Goal: Task Accomplishment & Management: Complete application form

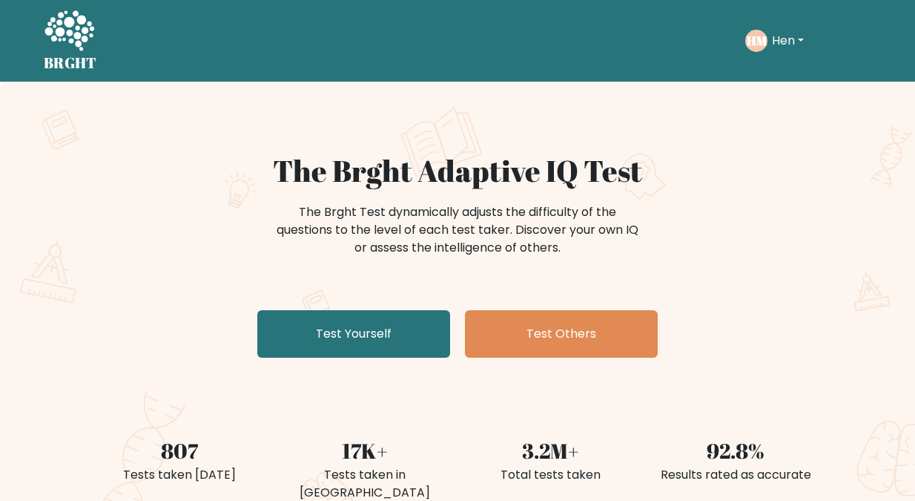
click at [780, 38] on button "Hen" at bounding box center [788, 40] width 41 height 19
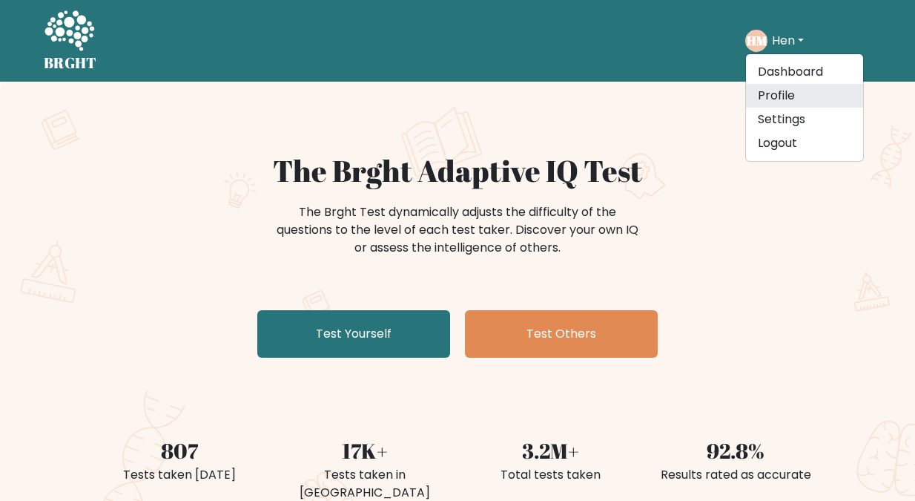
click at [780, 90] on link "Profile" at bounding box center [804, 96] width 117 height 24
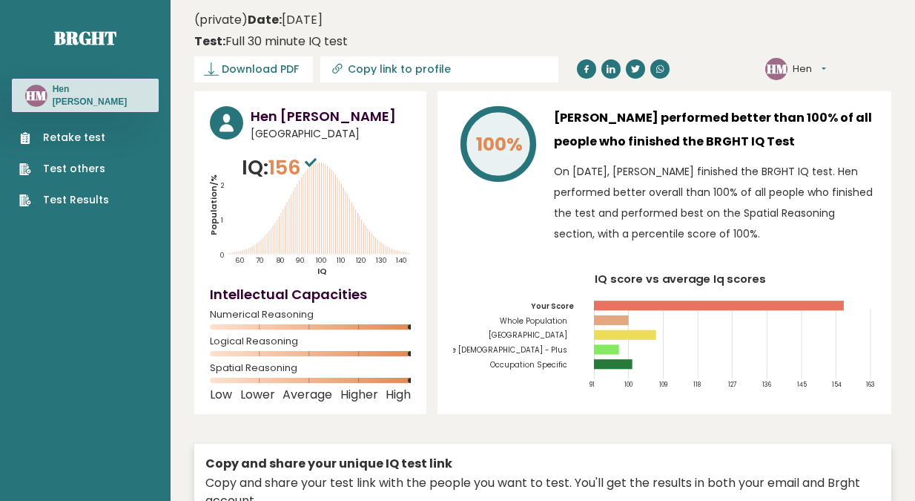
click at [70, 133] on link "Retake test" at bounding box center [64, 138] width 90 height 16
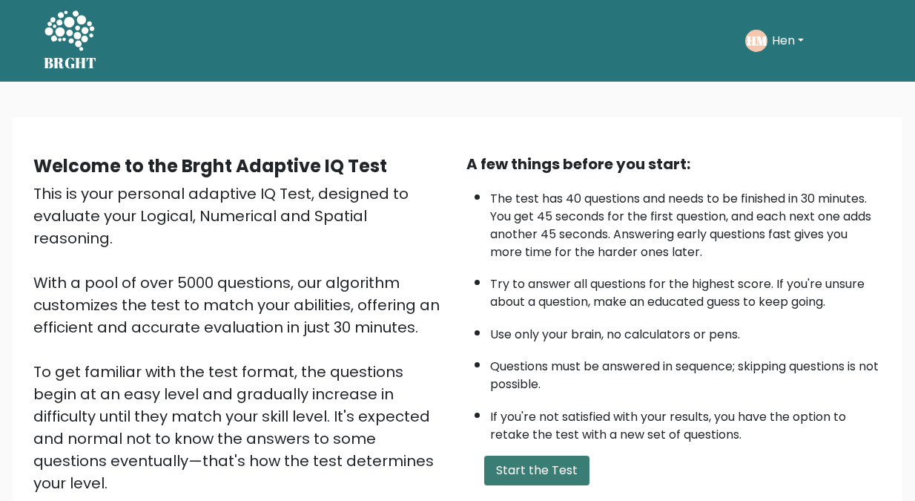
click at [540, 470] on button "Start the Test" at bounding box center [536, 470] width 105 height 30
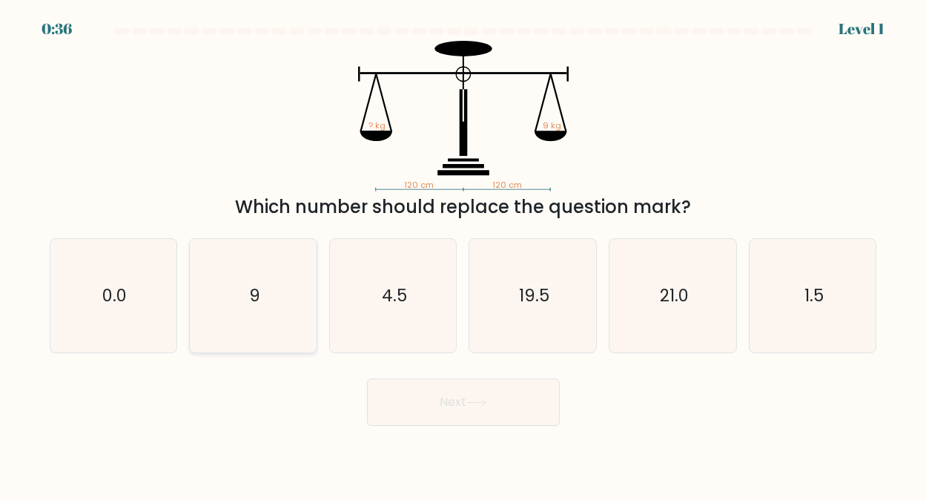
click at [257, 292] on text "9" at bounding box center [254, 295] width 11 height 24
click at [464, 254] on input "b. 9" at bounding box center [464, 253] width 1 height 4
radio input "true"
click at [455, 404] on button "Next" at bounding box center [463, 401] width 193 height 47
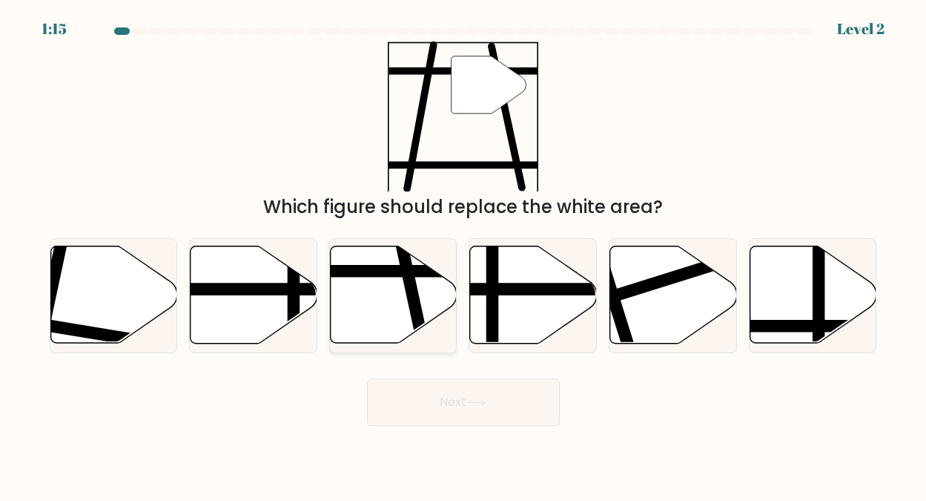
click at [389, 287] on icon at bounding box center [394, 294] width 127 height 97
click at [464, 254] on input "c." at bounding box center [464, 253] width 1 height 4
radio input "true"
click at [445, 398] on button "Next" at bounding box center [463, 401] width 193 height 47
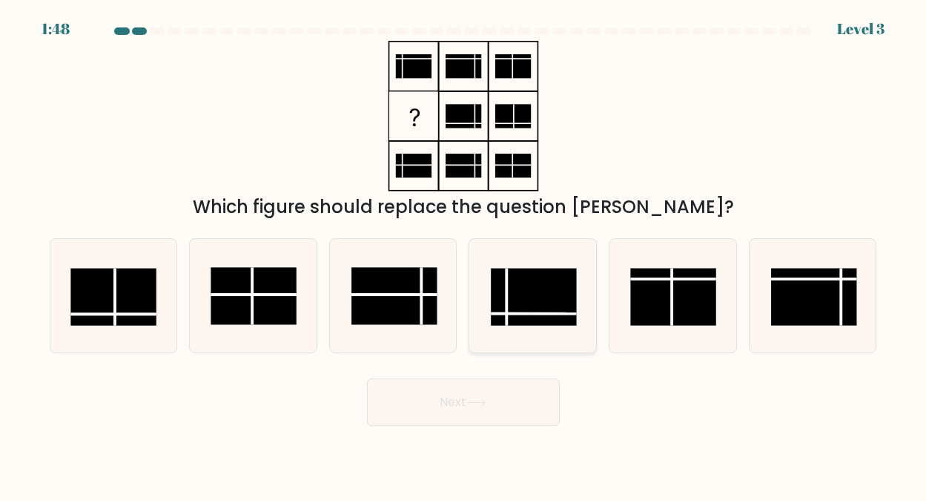
click at [532, 294] on rect at bounding box center [534, 296] width 85 height 57
click at [464, 254] on input "d." at bounding box center [464, 253] width 1 height 4
radio input "true"
click at [452, 398] on button "Next" at bounding box center [463, 401] width 193 height 47
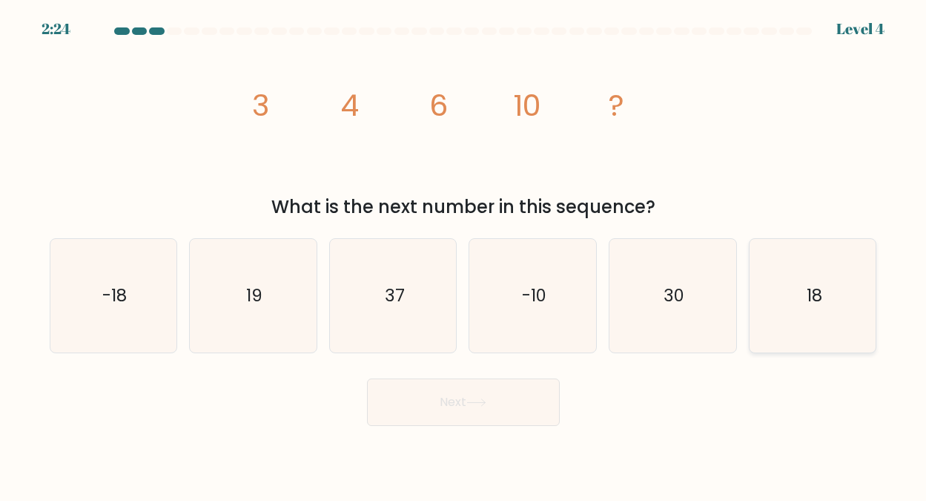
click at [796, 292] on icon "18" at bounding box center [813, 295] width 113 height 113
click at [464, 254] on input "f. 18" at bounding box center [464, 253] width 1 height 4
radio input "true"
click at [460, 402] on button "Next" at bounding box center [463, 401] width 193 height 47
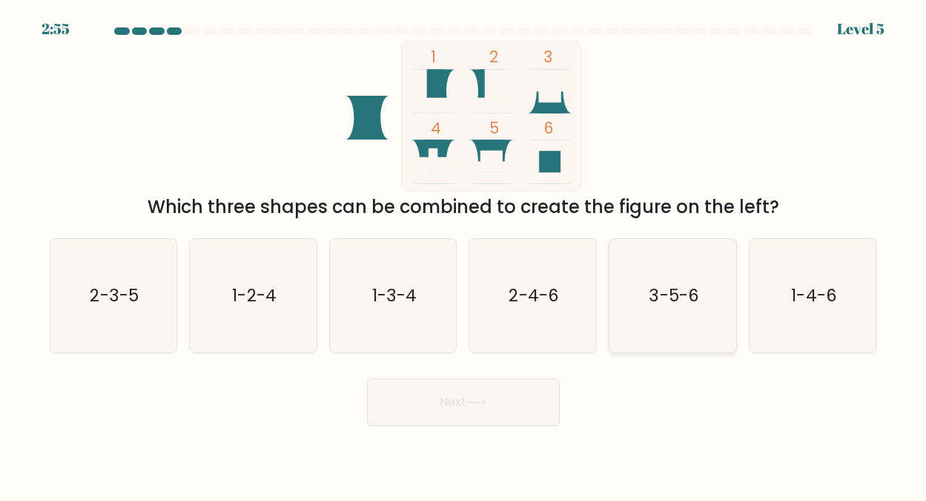
click at [662, 286] on text "3-5-6" at bounding box center [674, 295] width 50 height 24
click at [464, 254] on input "e. 3-5-6" at bounding box center [464, 253] width 1 height 4
radio input "true"
click at [472, 400] on icon at bounding box center [477, 402] width 20 height 8
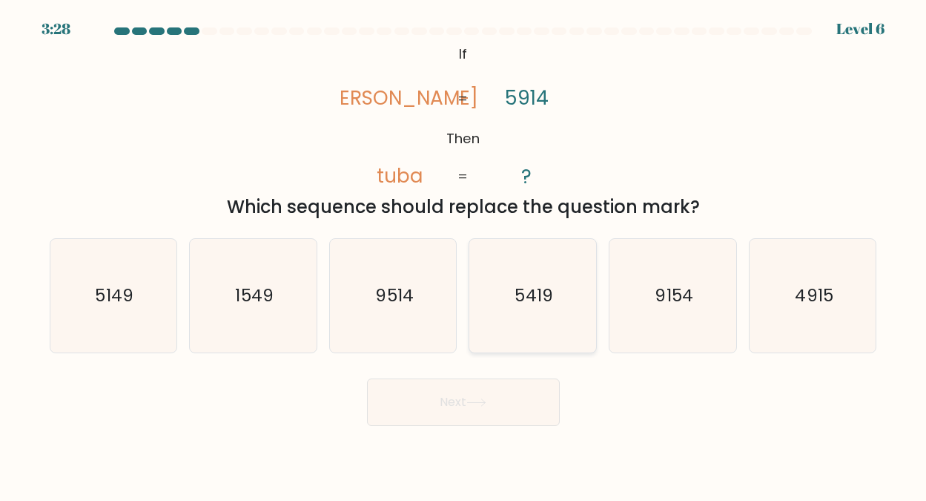
click at [536, 290] on text "5419" at bounding box center [535, 295] width 38 height 24
click at [464, 254] on input "d. 5419" at bounding box center [464, 253] width 1 height 4
radio input "true"
click at [455, 393] on button "Next" at bounding box center [463, 401] width 193 height 47
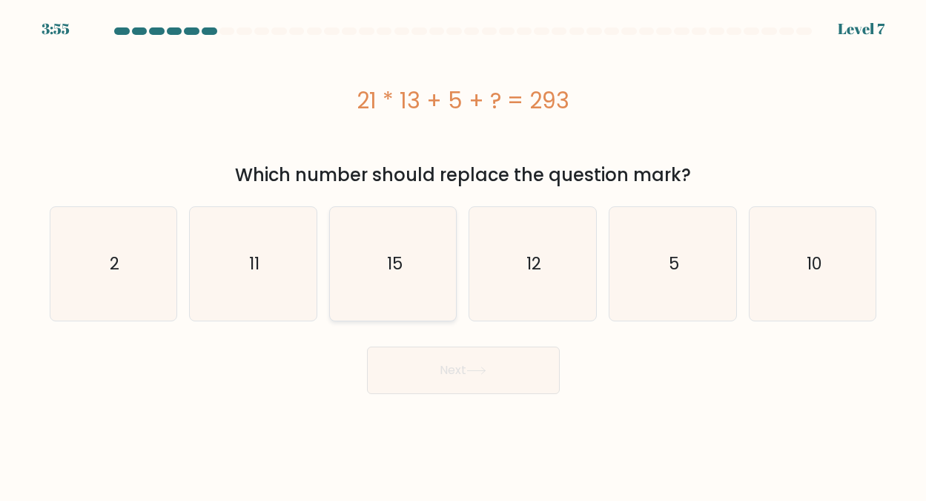
click at [399, 268] on text "15" at bounding box center [394, 263] width 16 height 24
click at [464, 254] on input "c. 15" at bounding box center [464, 253] width 1 height 4
radio input "true"
click at [456, 365] on button "Next" at bounding box center [463, 369] width 193 height 47
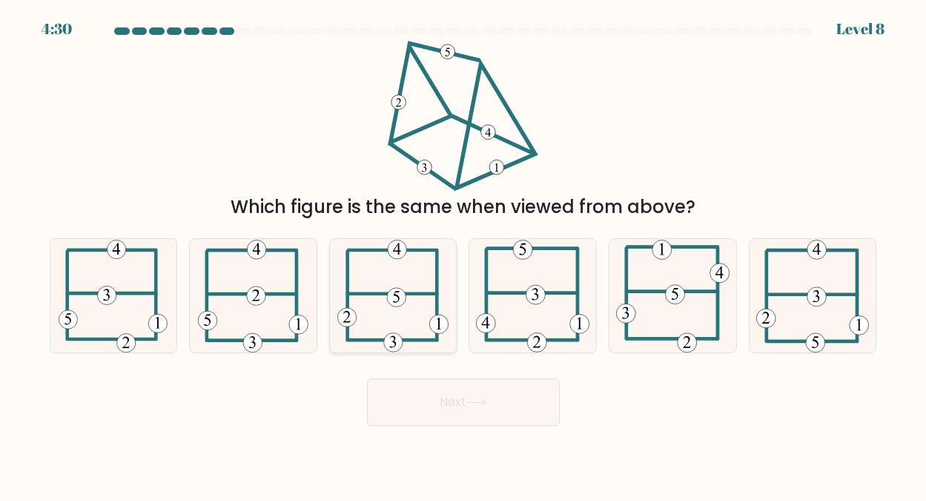
click at [400, 284] on icon at bounding box center [394, 295] width 112 height 113
click at [464, 254] on input "c." at bounding box center [464, 253] width 1 height 4
radio input "true"
click at [455, 398] on button "Next" at bounding box center [463, 401] width 193 height 47
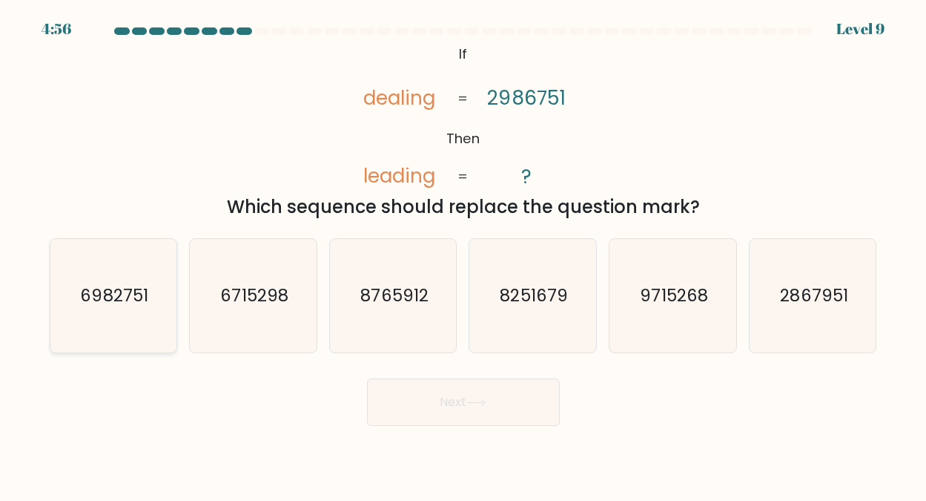
click at [106, 298] on text "6982751" at bounding box center [115, 295] width 68 height 24
click at [464, 254] on input "a. 6982751" at bounding box center [464, 253] width 1 height 4
radio input "true"
click at [453, 398] on button "Next" at bounding box center [463, 401] width 193 height 47
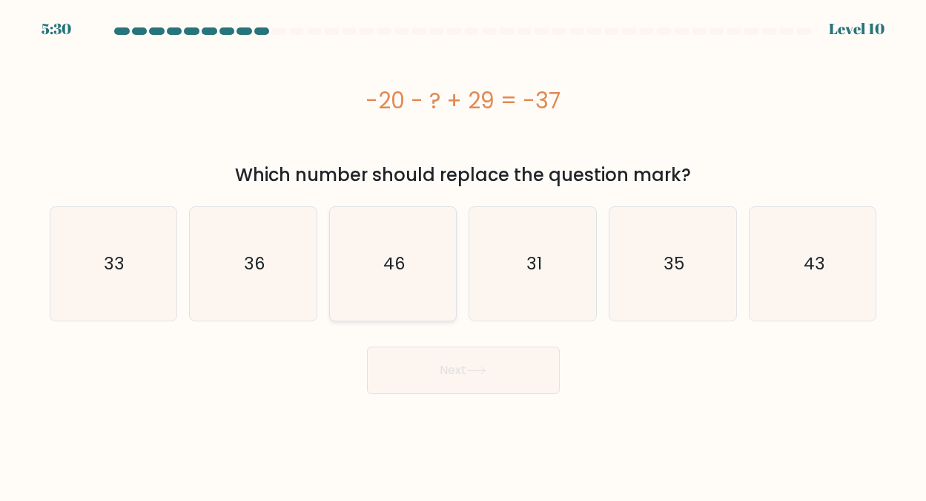
click at [388, 258] on text "46" at bounding box center [394, 263] width 22 height 24
click at [464, 254] on input "c. 46" at bounding box center [464, 253] width 1 height 4
radio input "true"
click at [444, 361] on button "Next" at bounding box center [463, 369] width 193 height 47
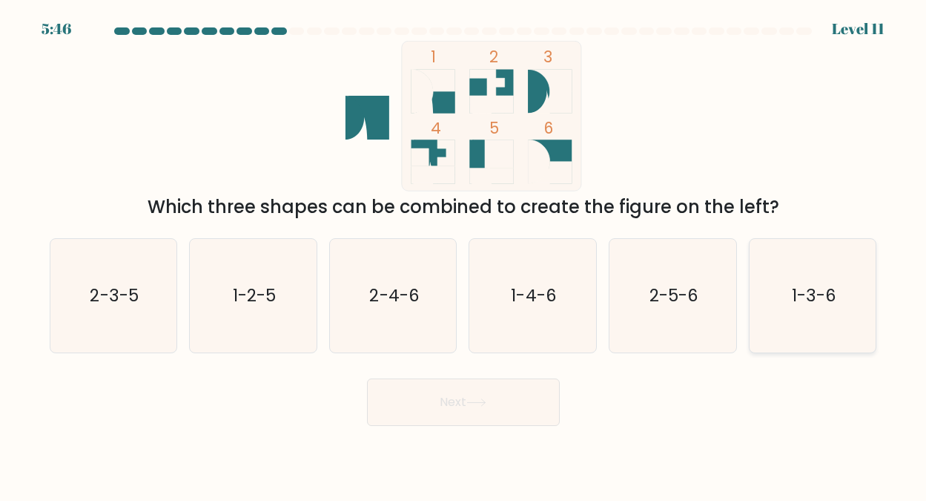
click at [818, 286] on text "1-3-6" at bounding box center [814, 295] width 45 height 24
click at [464, 254] on input "f. 1-3-6" at bounding box center [464, 253] width 1 height 4
radio input "true"
click at [469, 401] on button "Next" at bounding box center [463, 401] width 193 height 47
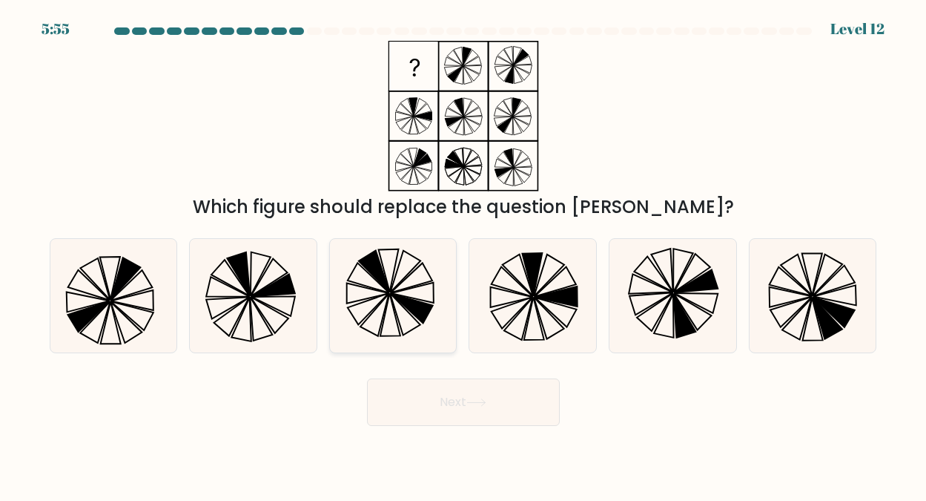
click at [389, 288] on icon at bounding box center [388, 269] width 20 height 43
click at [464, 254] on input "c." at bounding box center [464, 253] width 1 height 4
radio input "true"
click at [456, 401] on button "Next" at bounding box center [463, 401] width 193 height 47
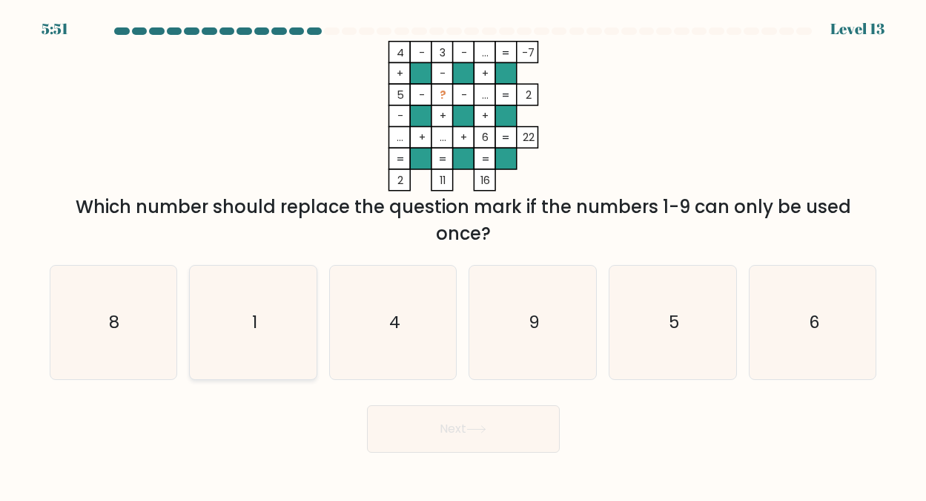
click at [260, 317] on icon "1" at bounding box center [253, 322] width 113 height 113
click at [464, 254] on input "b. 1" at bounding box center [464, 253] width 1 height 4
radio input "true"
click at [455, 429] on button "Next" at bounding box center [463, 428] width 193 height 47
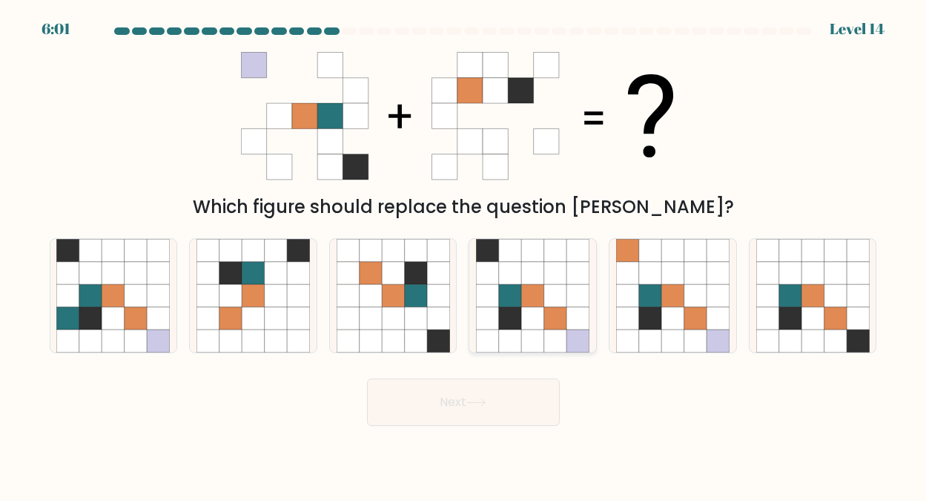
click at [529, 296] on icon at bounding box center [533, 295] width 22 height 22
click at [464, 254] on input "d." at bounding box center [464, 253] width 1 height 4
radio input "true"
click at [459, 397] on button "Next" at bounding box center [463, 401] width 193 height 47
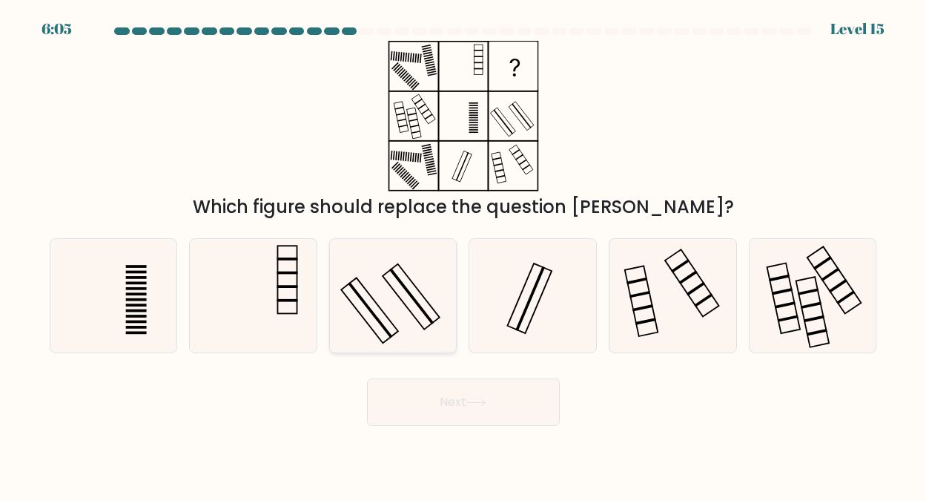
click at [388, 300] on icon at bounding box center [393, 295] width 113 height 113
click at [464, 254] on input "c." at bounding box center [464, 253] width 1 height 4
radio input "true"
click at [455, 401] on button "Next" at bounding box center [463, 401] width 193 height 47
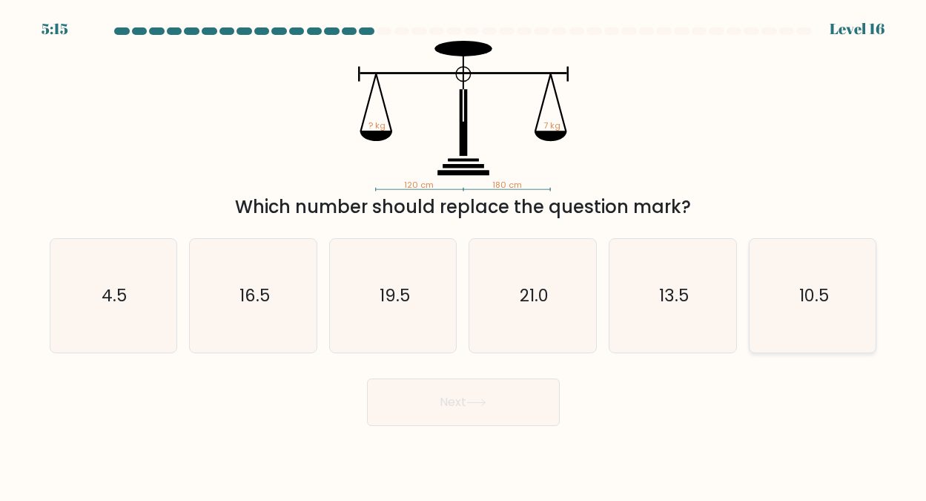
click at [800, 292] on text "10.5" at bounding box center [815, 295] width 30 height 24
click at [464, 254] on input "f. 10.5" at bounding box center [464, 253] width 1 height 4
radio input "true"
click at [474, 399] on icon at bounding box center [477, 402] width 20 height 8
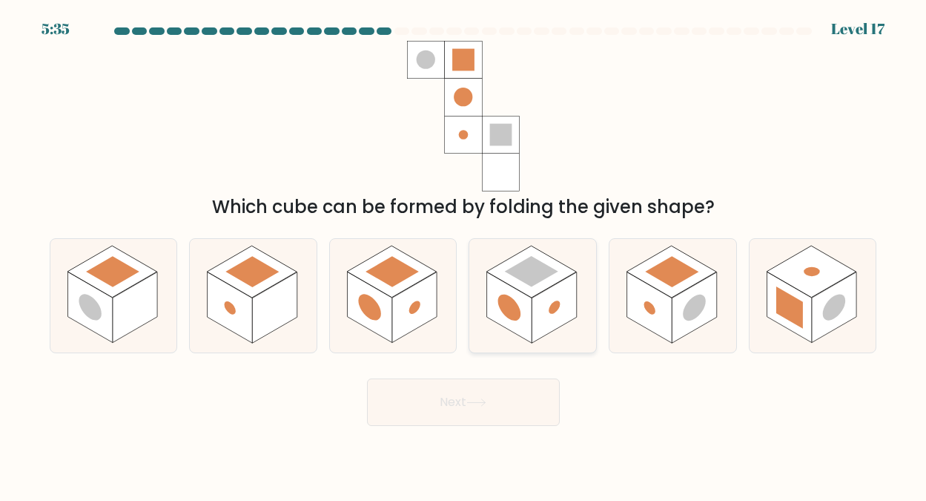
click at [535, 278] on rect at bounding box center [531, 271] width 53 height 31
click at [464, 254] on input "d." at bounding box center [464, 253] width 1 height 4
radio input "true"
click at [461, 401] on button "Next" at bounding box center [463, 401] width 193 height 47
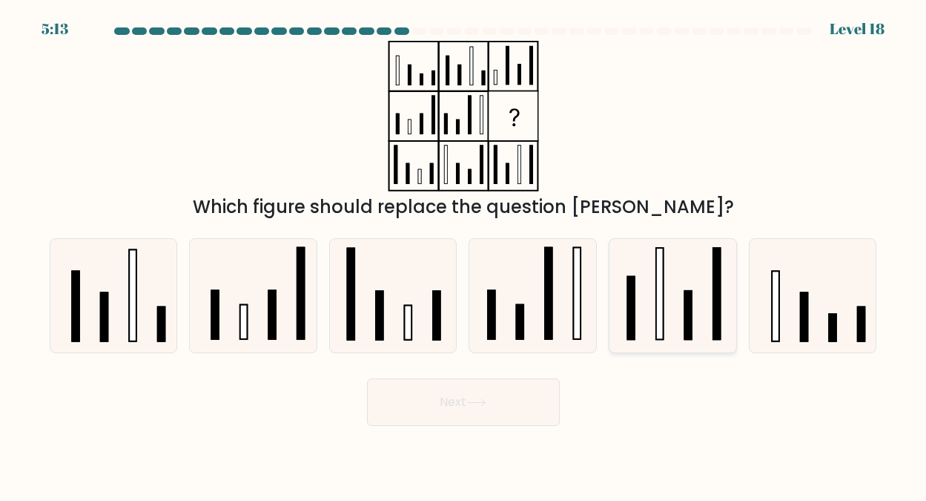
click at [656, 297] on rect at bounding box center [659, 293] width 7 height 91
click at [464, 254] on input "e." at bounding box center [464, 253] width 1 height 4
radio input "true"
click at [656, 297] on rect at bounding box center [659, 293] width 7 height 90
click at [464, 254] on input "e." at bounding box center [464, 253] width 1 height 4
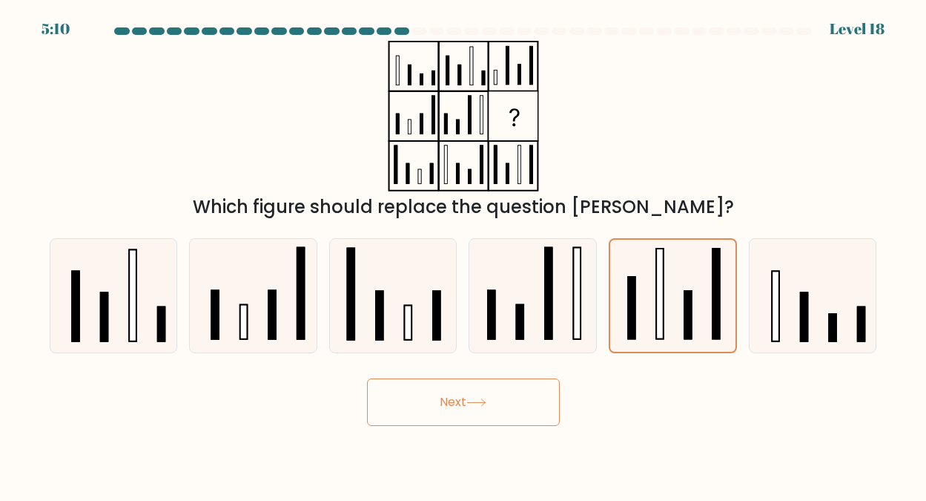
click at [452, 398] on button "Next" at bounding box center [463, 401] width 193 height 47
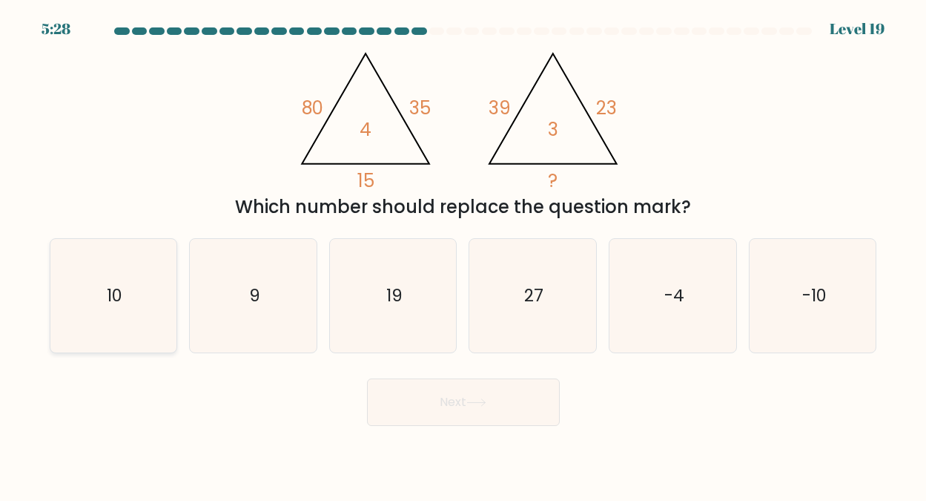
click at [115, 293] on text "10" at bounding box center [115, 295] width 16 height 24
click at [464, 254] on input "a. 10" at bounding box center [464, 253] width 1 height 4
radio input "true"
click at [461, 398] on button "Next" at bounding box center [463, 401] width 193 height 47
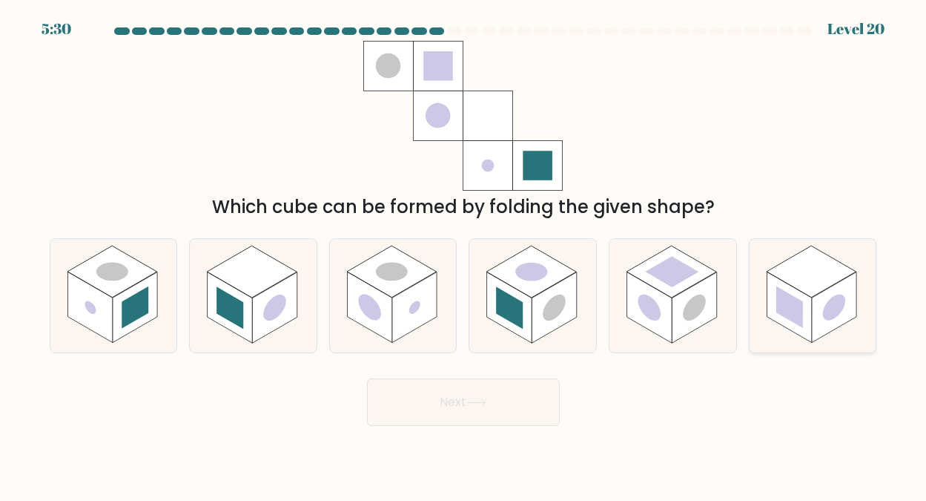
click at [812, 276] on rect at bounding box center [812, 272] width 90 height 52
click at [464, 254] on input "f." at bounding box center [464, 253] width 1 height 4
radio input "true"
click at [468, 398] on button "Next" at bounding box center [463, 401] width 193 height 47
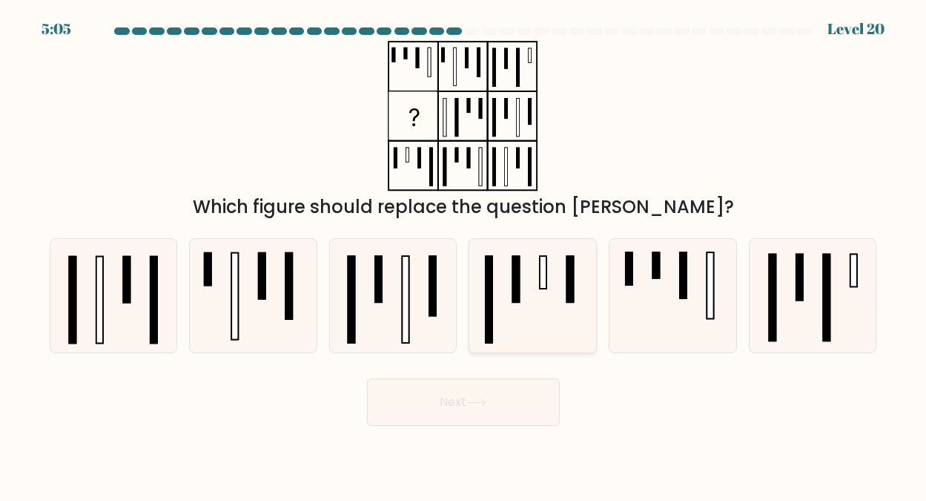
click at [546, 284] on rect at bounding box center [543, 272] width 7 height 33
click at [464, 254] on input "d." at bounding box center [464, 253] width 1 height 4
radio input "true"
click at [460, 398] on button "Next" at bounding box center [463, 401] width 193 height 47
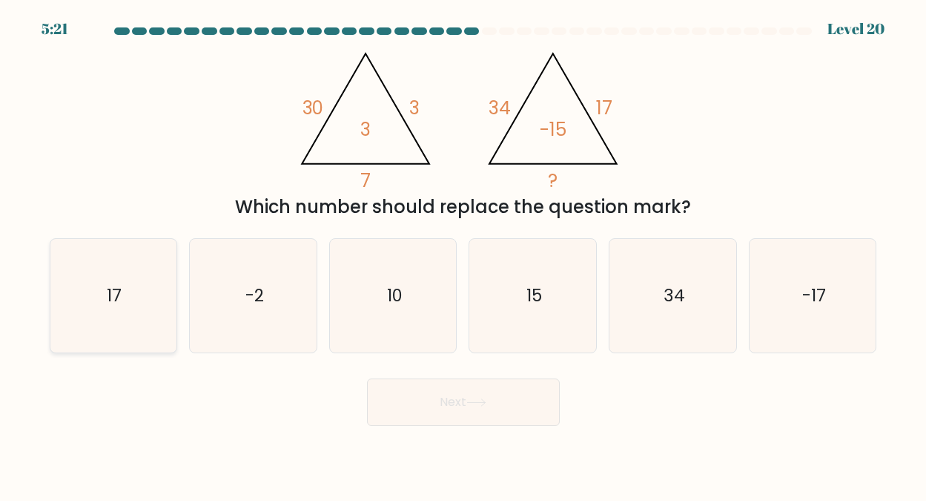
click at [116, 293] on text "17" at bounding box center [114, 295] width 15 height 24
click at [464, 254] on input "a. 17" at bounding box center [464, 253] width 1 height 4
radio input "true"
click at [452, 399] on button "Next" at bounding box center [463, 401] width 193 height 47
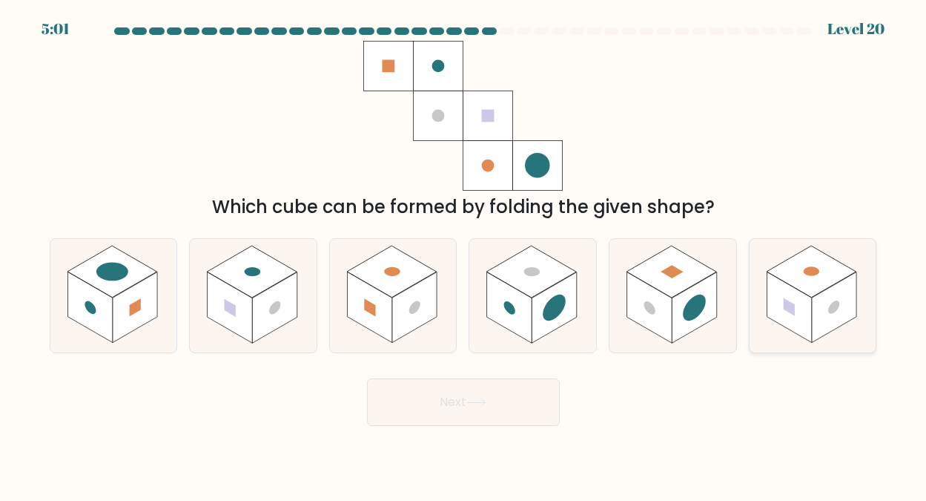
click at [812, 280] on rect at bounding box center [812, 272] width 90 height 52
click at [464, 254] on input "f." at bounding box center [464, 253] width 1 height 4
radio input "true"
click at [455, 398] on button "Next" at bounding box center [463, 401] width 193 height 47
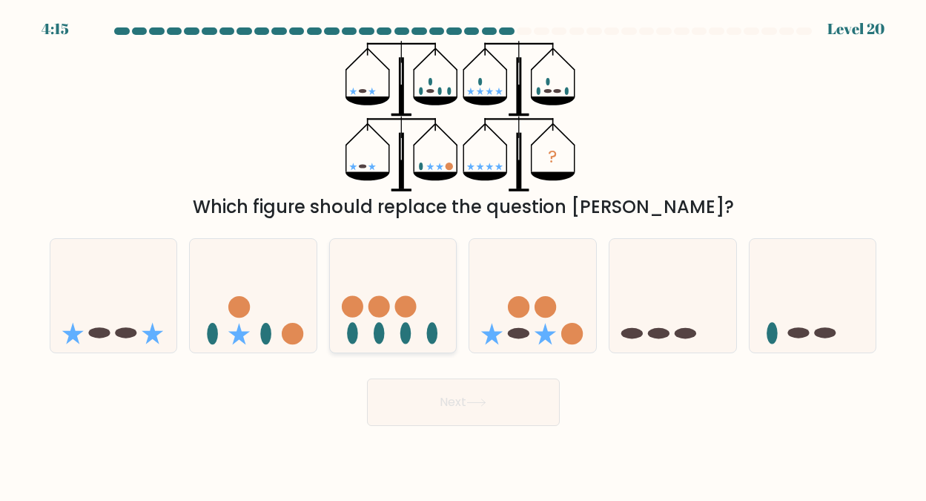
click at [389, 312] on icon at bounding box center [393, 295] width 127 height 105
click at [464, 254] on input "c." at bounding box center [464, 253] width 1 height 4
radio input "true"
click at [466, 400] on button "Next" at bounding box center [463, 401] width 193 height 47
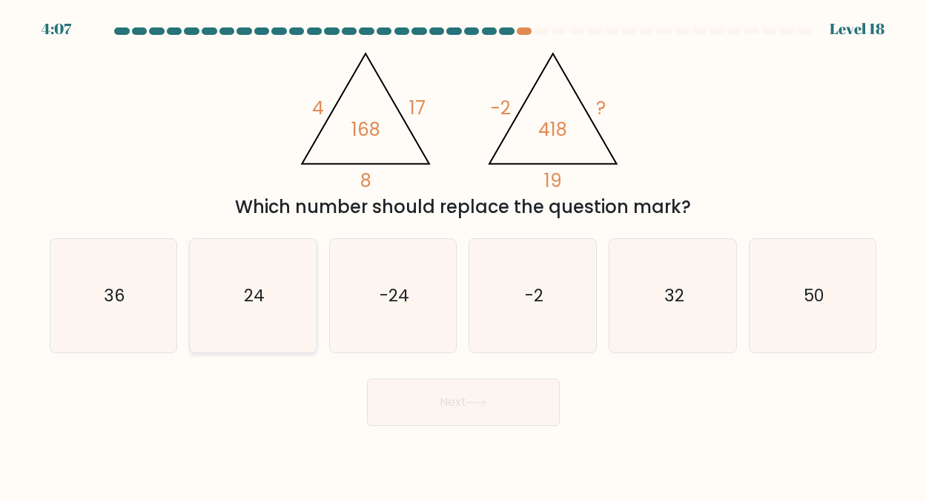
click at [257, 289] on text "24" at bounding box center [254, 295] width 21 height 24
click at [464, 254] on input "b. 24" at bounding box center [464, 253] width 1 height 4
radio input "true"
click at [456, 400] on button "Next" at bounding box center [463, 401] width 193 height 47
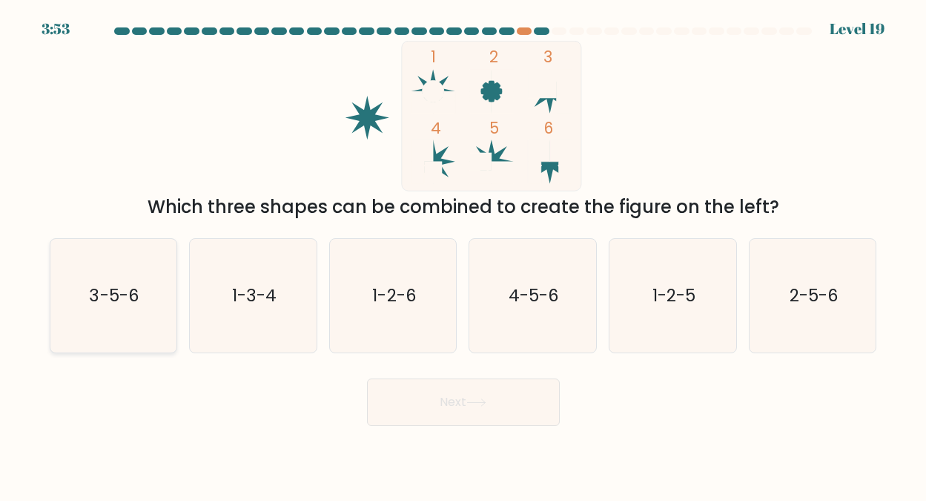
click at [128, 286] on text "3-5-6" at bounding box center [115, 295] width 50 height 24
click at [464, 254] on input "a. 3-5-6" at bounding box center [464, 253] width 1 height 4
radio input "true"
click at [451, 399] on button "Next" at bounding box center [463, 401] width 193 height 47
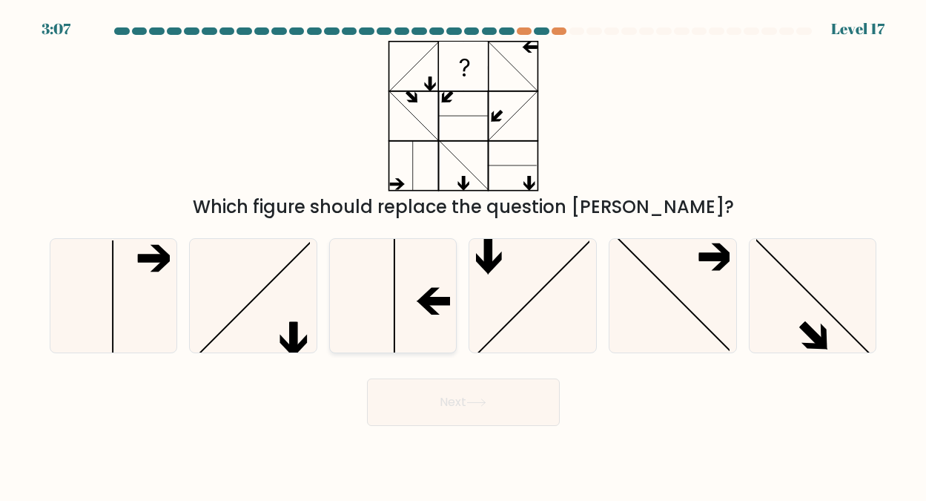
click at [435, 303] on icon at bounding box center [437, 300] width 30 height 7
click at [464, 254] on input "c." at bounding box center [464, 253] width 1 height 4
radio input "true"
click at [461, 400] on button "Next" at bounding box center [463, 401] width 193 height 47
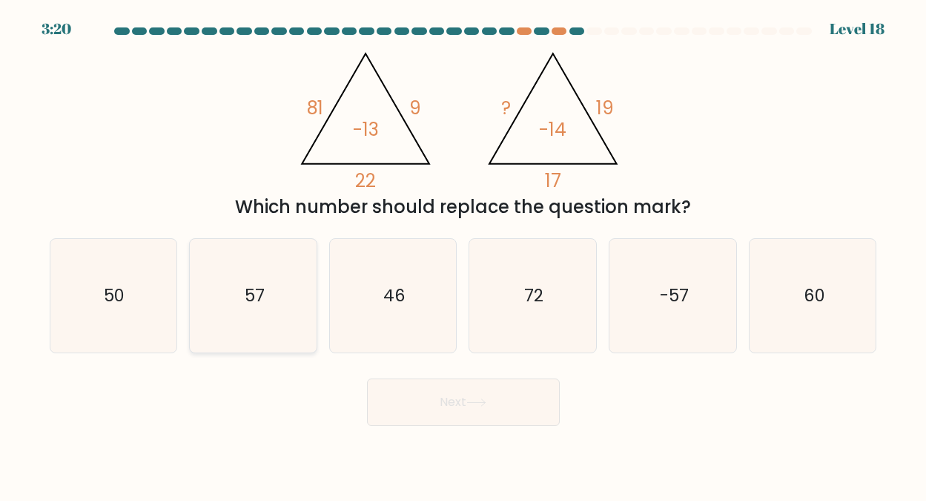
click at [260, 292] on text "57" at bounding box center [255, 295] width 20 height 24
click at [464, 254] on input "b. 57" at bounding box center [464, 253] width 1 height 4
radio input "true"
click at [464, 403] on button "Next" at bounding box center [463, 401] width 193 height 47
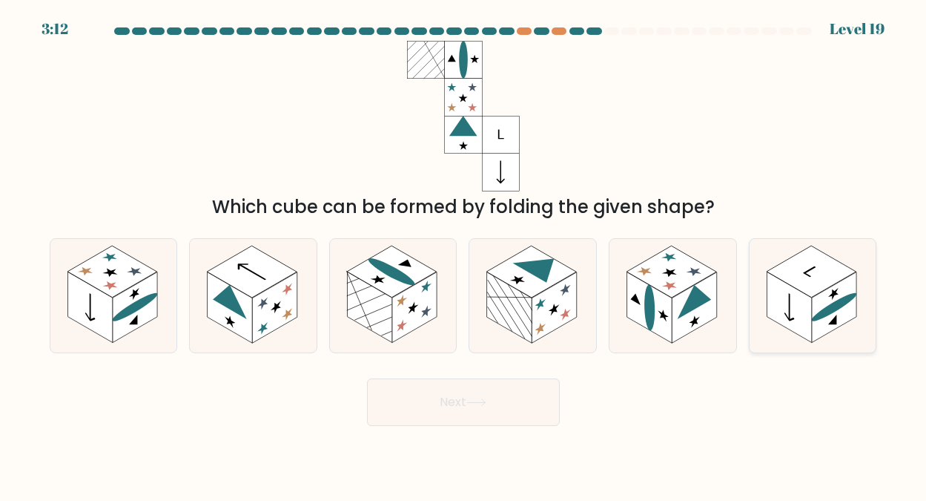
click at [814, 283] on rect at bounding box center [812, 272] width 90 height 52
click at [464, 254] on input "f." at bounding box center [464, 253] width 1 height 4
radio input "true"
click at [462, 402] on button "Next" at bounding box center [463, 401] width 193 height 47
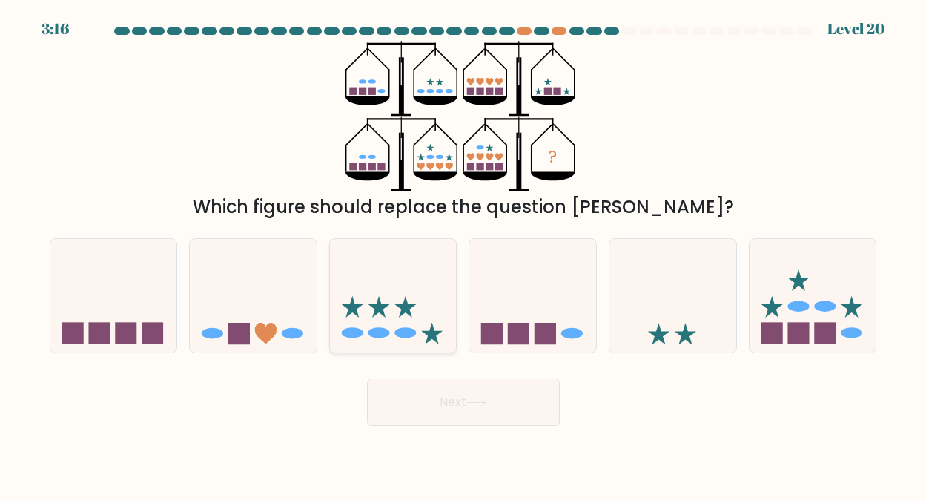
click at [389, 314] on icon at bounding box center [393, 295] width 127 height 105
click at [464, 254] on input "c." at bounding box center [464, 253] width 1 height 4
radio input "true"
click at [460, 400] on button "Next" at bounding box center [463, 401] width 193 height 47
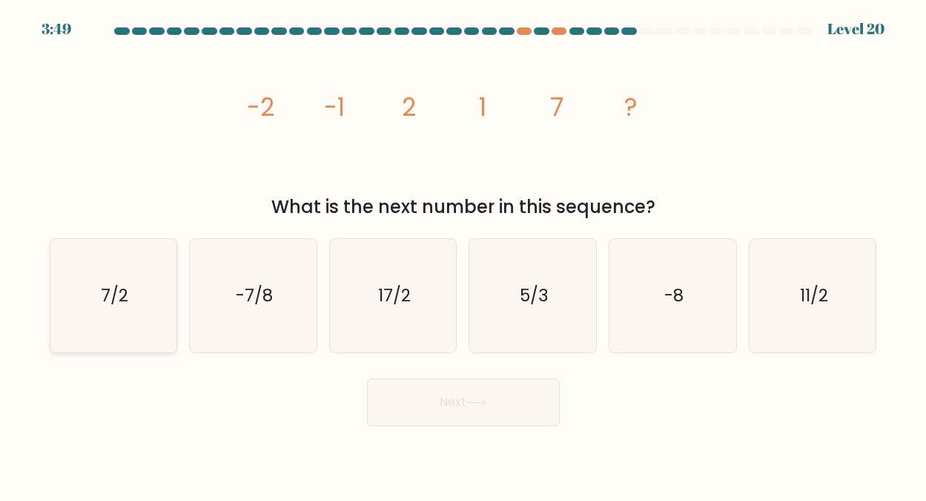
click at [111, 296] on text "7/2" at bounding box center [114, 295] width 27 height 24
click at [464, 254] on input "a. 7/2" at bounding box center [464, 253] width 1 height 4
radio input "true"
click at [452, 401] on button "Next" at bounding box center [463, 401] width 193 height 47
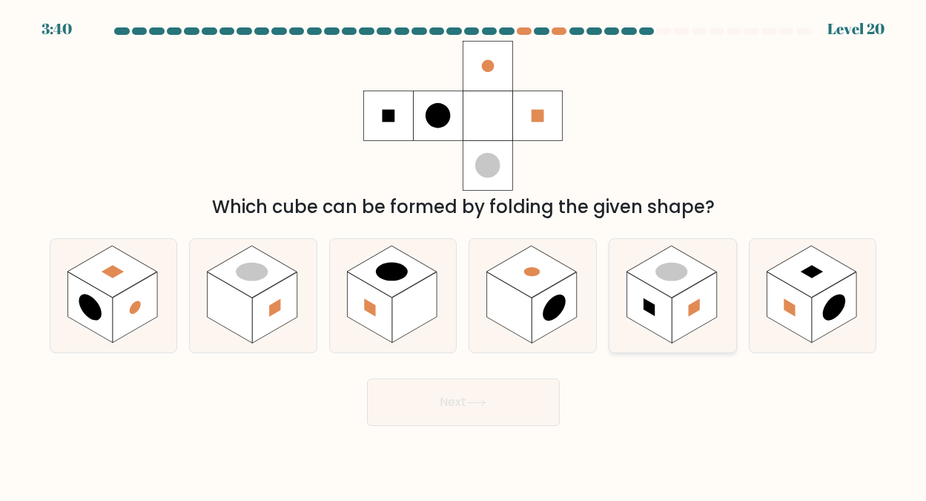
click at [675, 282] on rect at bounding box center [672, 272] width 90 height 52
click at [464, 254] on input "e." at bounding box center [464, 253] width 1 height 4
radio input "true"
click at [456, 400] on button "Next" at bounding box center [463, 401] width 193 height 47
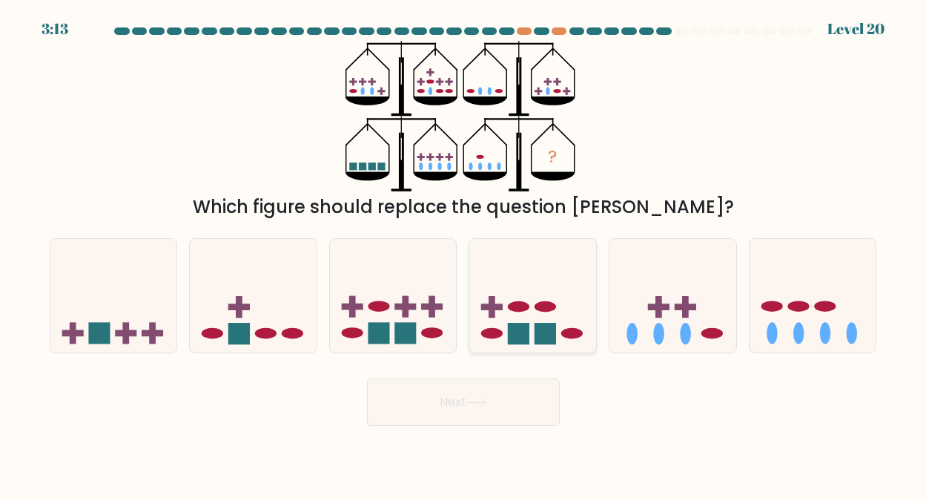
click at [529, 316] on icon at bounding box center [533, 295] width 127 height 105
click at [464, 254] on input "d." at bounding box center [464, 253] width 1 height 4
radio input "true"
click at [447, 401] on button "Next" at bounding box center [463, 401] width 193 height 47
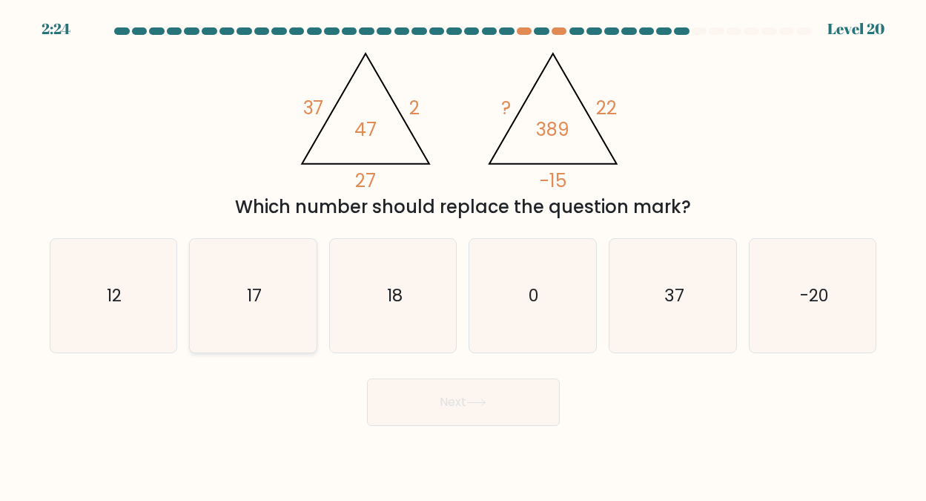
click at [254, 296] on text "17" at bounding box center [254, 295] width 15 height 24
click at [464, 254] on input "b. 17" at bounding box center [464, 253] width 1 height 4
radio input "true"
click at [449, 400] on button "Next" at bounding box center [463, 401] width 193 height 47
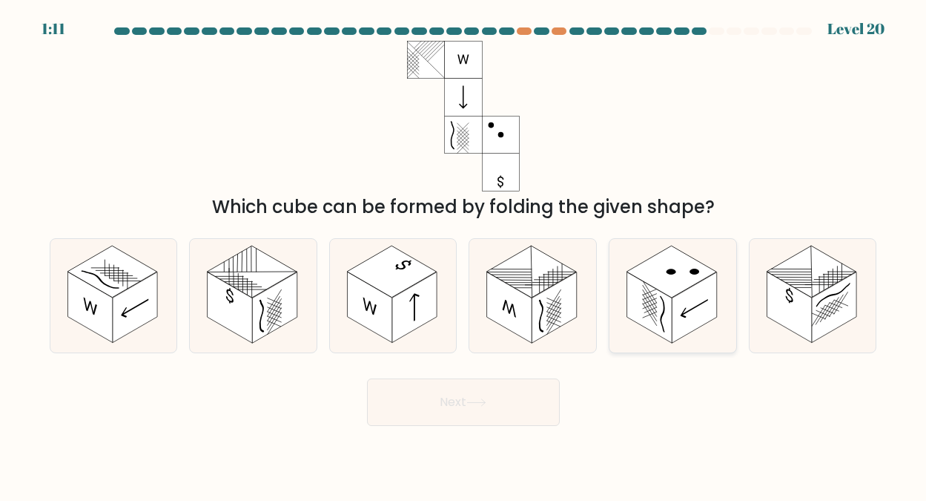
click at [674, 279] on rect at bounding box center [672, 272] width 90 height 52
click at [464, 254] on input "e." at bounding box center [464, 253] width 1 height 4
radio input "true"
click at [467, 403] on button "Next" at bounding box center [463, 401] width 193 height 47
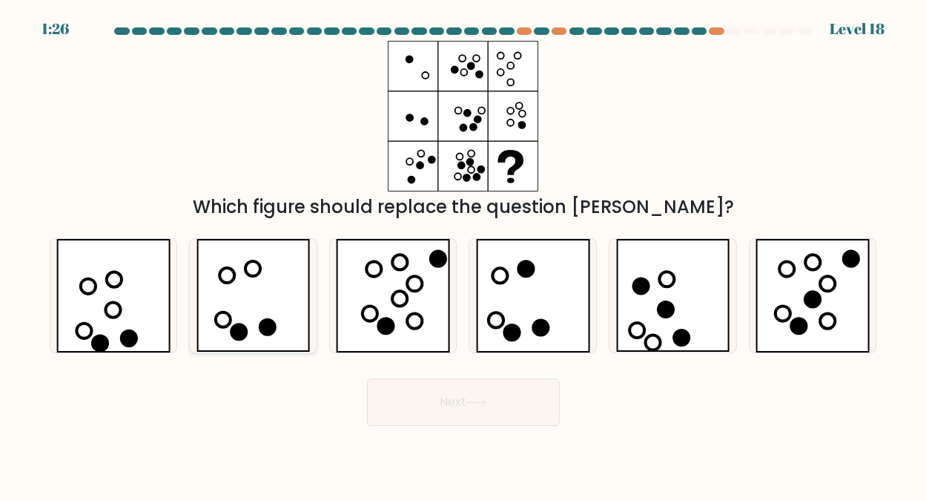
click at [261, 286] on icon at bounding box center [254, 295] width 114 height 113
click at [464, 254] on input "b." at bounding box center [464, 253] width 1 height 4
radio input "true"
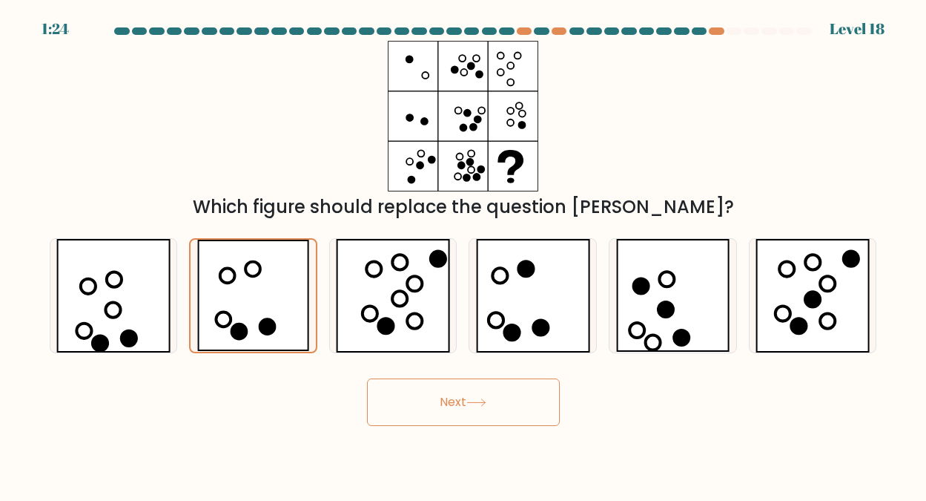
click at [463, 399] on button "Next" at bounding box center [463, 401] width 193 height 47
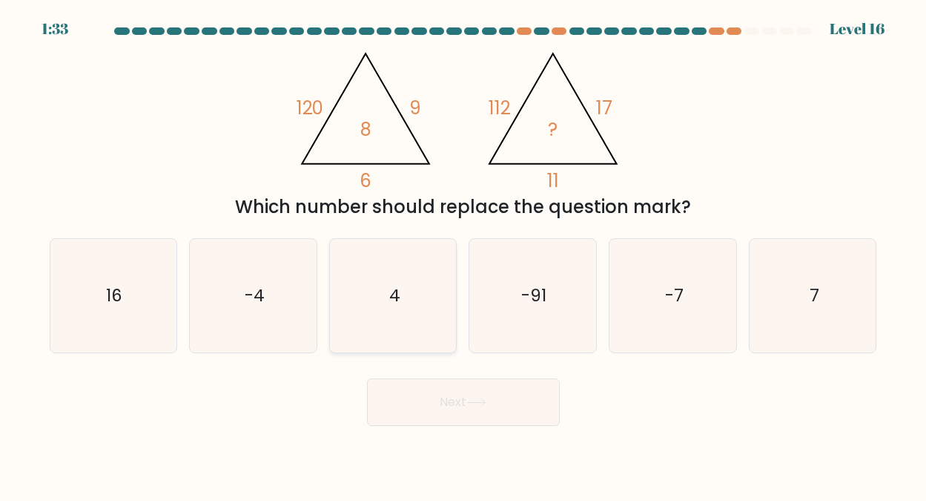
click at [394, 296] on text "4" at bounding box center [394, 295] width 11 height 24
click at [464, 254] on input "c. 4" at bounding box center [464, 253] width 1 height 4
radio input "true"
click at [471, 398] on icon at bounding box center [477, 402] width 20 height 8
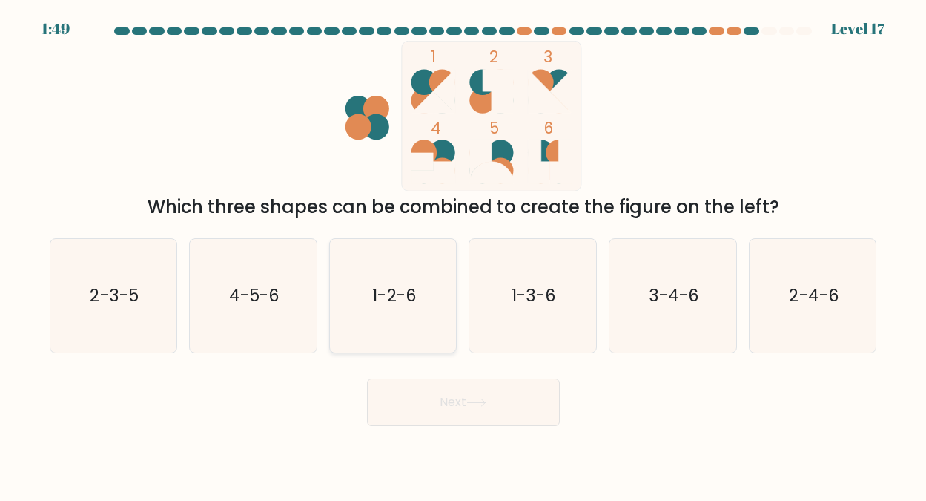
click at [389, 277] on icon "1-2-6" at bounding box center [393, 295] width 113 height 113
click at [464, 254] on input "c. 1-2-6" at bounding box center [464, 253] width 1 height 4
radio input "true"
click at [455, 399] on button "Next" at bounding box center [463, 401] width 193 height 47
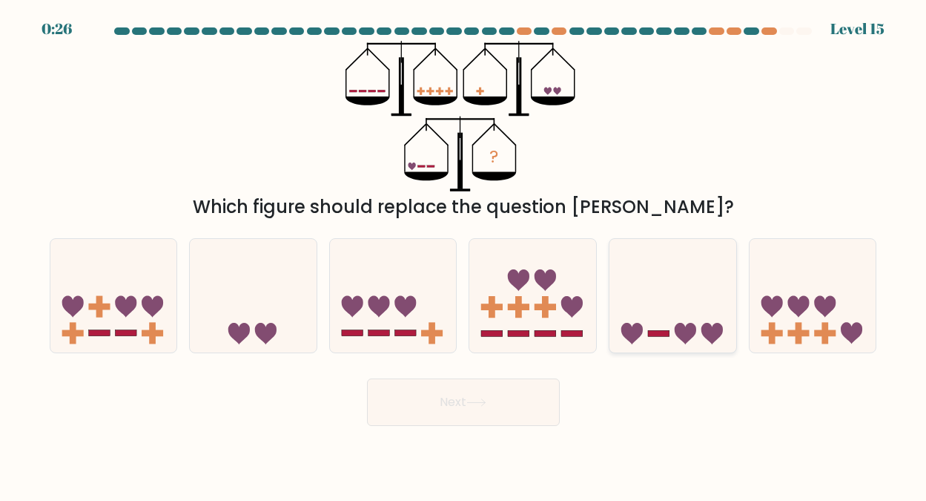
click at [665, 310] on icon at bounding box center [673, 295] width 127 height 105
click at [464, 254] on input "e." at bounding box center [464, 253] width 1 height 4
radio input "true"
click at [464, 398] on button "Next" at bounding box center [463, 401] width 193 height 47
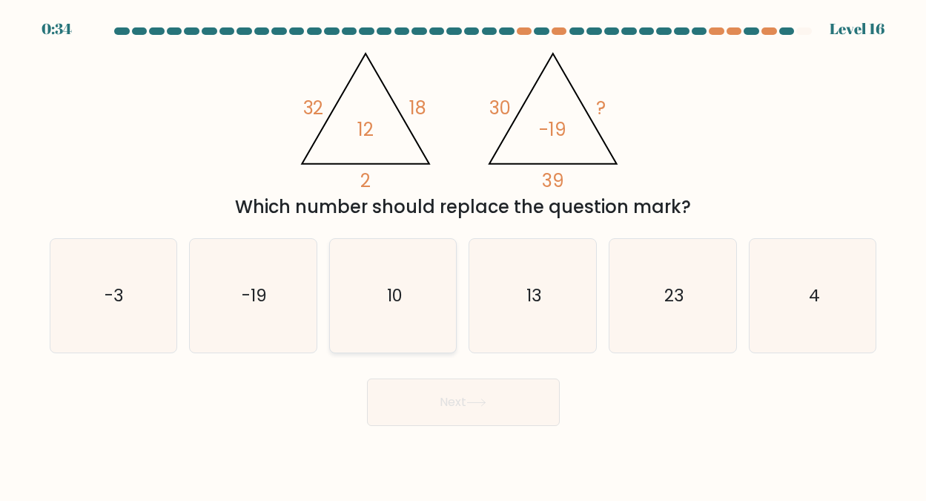
click at [399, 293] on text "10" at bounding box center [394, 295] width 16 height 24
click at [464, 254] on input "c. 10" at bounding box center [464, 253] width 1 height 4
radio input "true"
click at [463, 395] on button "Next" at bounding box center [463, 401] width 193 height 47
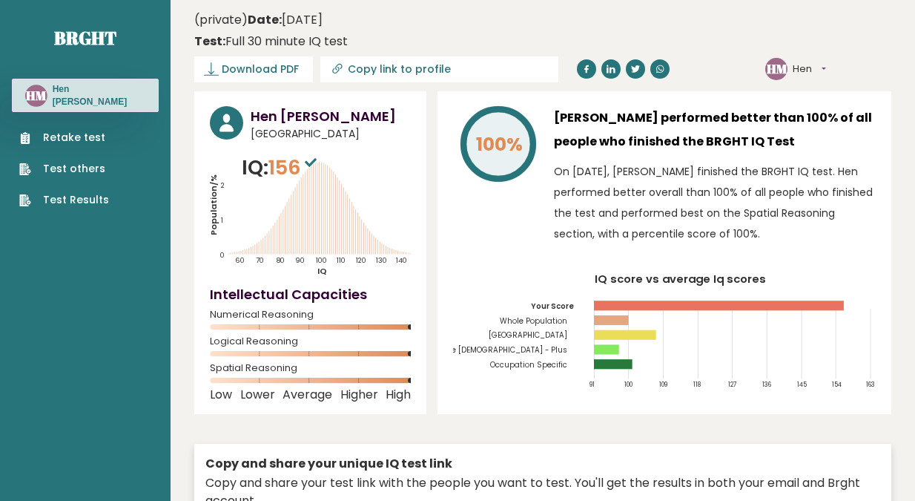
click at [73, 194] on link "Test Results" at bounding box center [64, 200] width 90 height 16
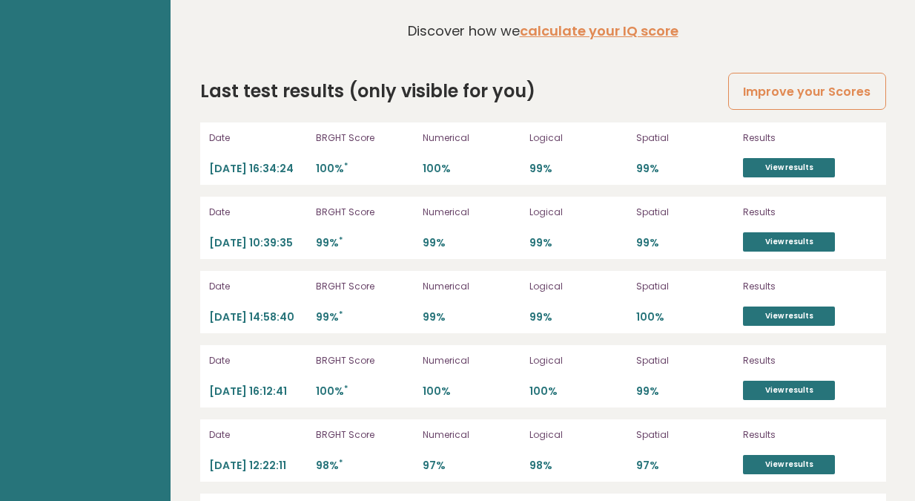
scroll to position [4206, 0]
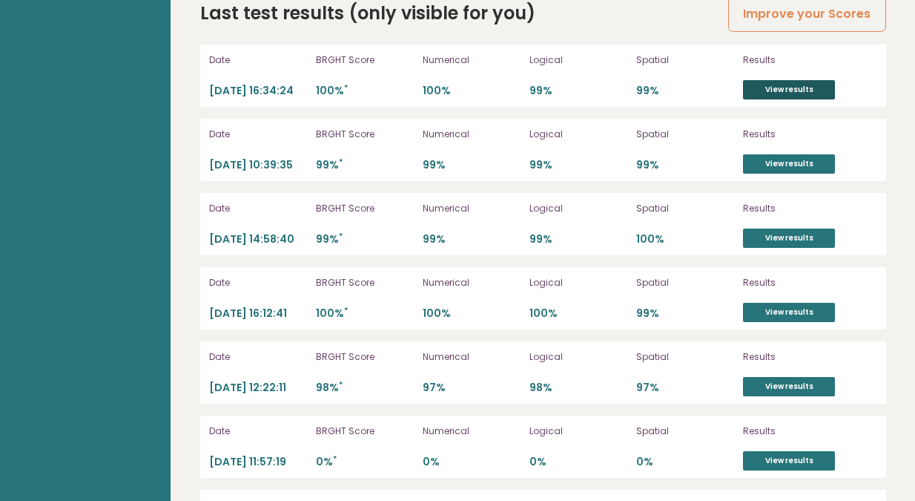
click at [786, 90] on link "View results" at bounding box center [789, 89] width 92 height 19
